Goal: Information Seeking & Learning: Learn about a topic

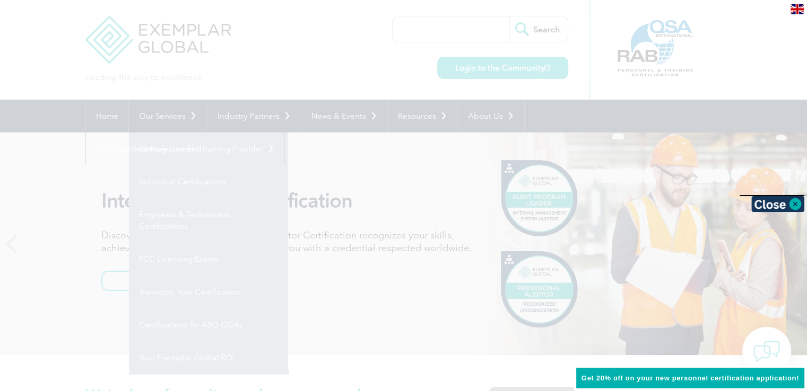
click at [235, 219] on div at bounding box center [403, 195] width 807 height 391
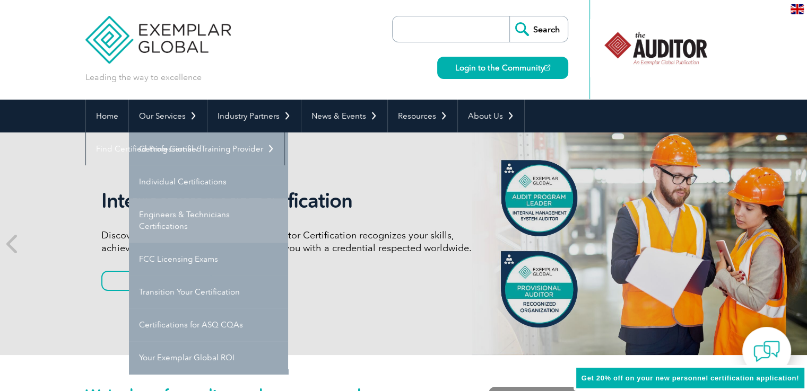
click at [212, 215] on link "Engineers & Technicians Certifications" at bounding box center [208, 220] width 159 height 45
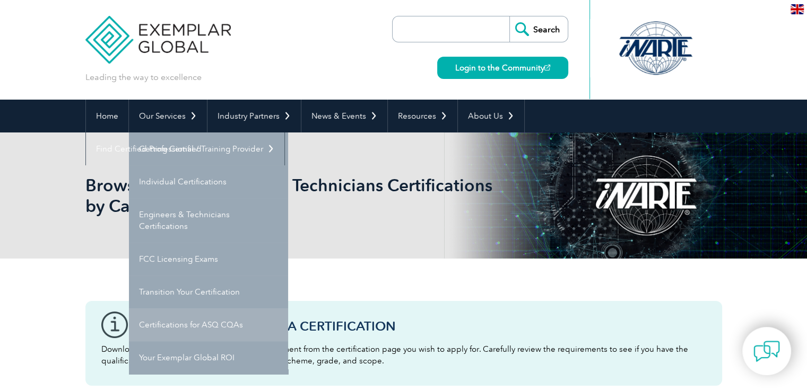
click at [179, 325] on link "Certifications for ASQ CQAs" at bounding box center [208, 325] width 159 height 33
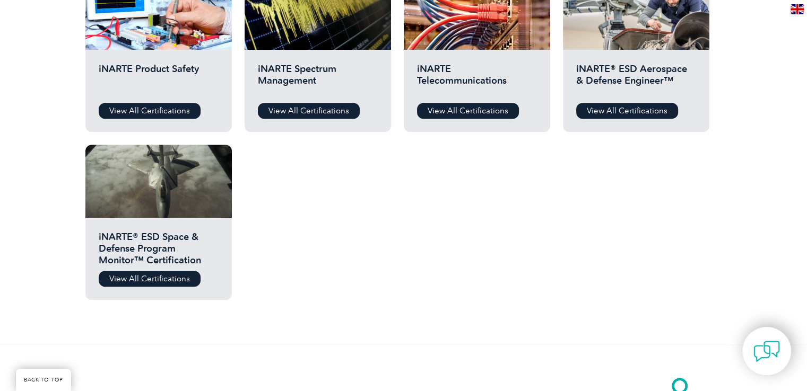
scroll to position [641, 0]
